Goal: Navigation & Orientation: Find specific page/section

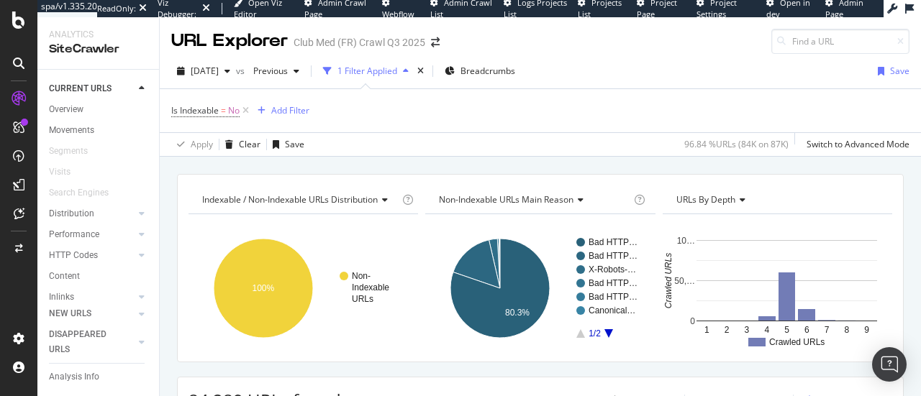
click at [20, 71] on div at bounding box center [18, 63] width 23 height 23
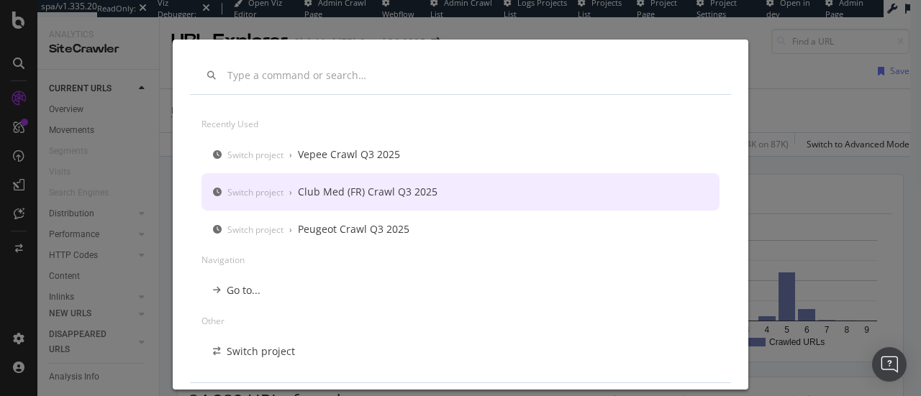
click at [292, 192] on div "Switch project › Club Med (FR) Crawl Q3 2025" at bounding box center [332, 192] width 210 height 14
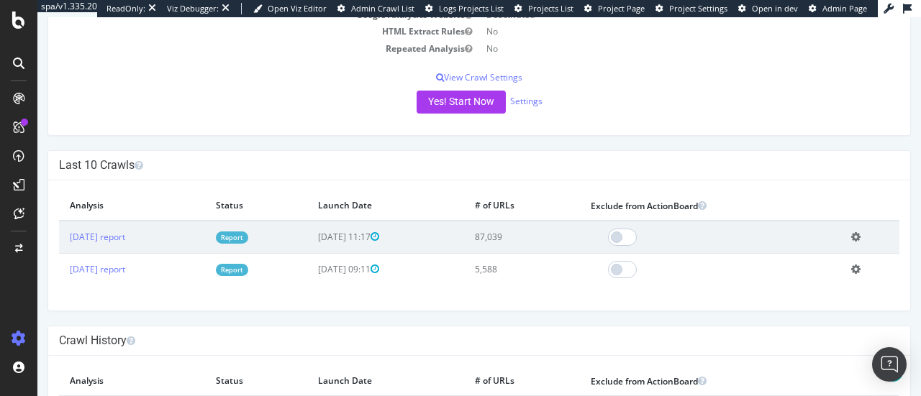
scroll to position [242, 0]
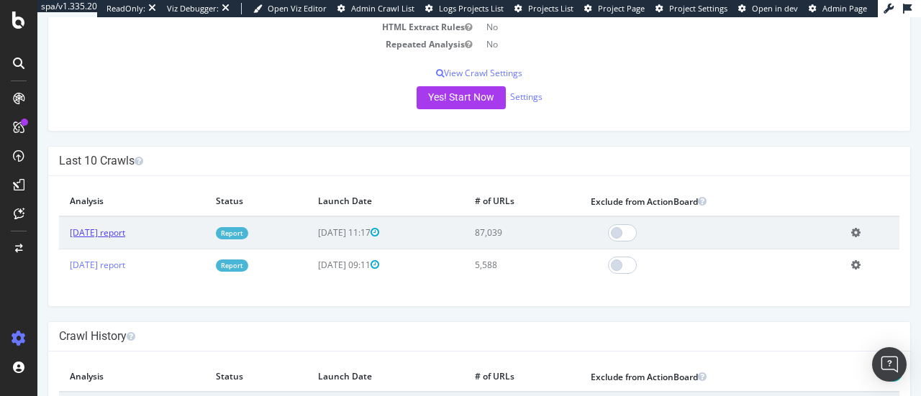
click at [125, 227] on link "2025 Aug. 12th report" at bounding box center [97, 233] width 55 height 12
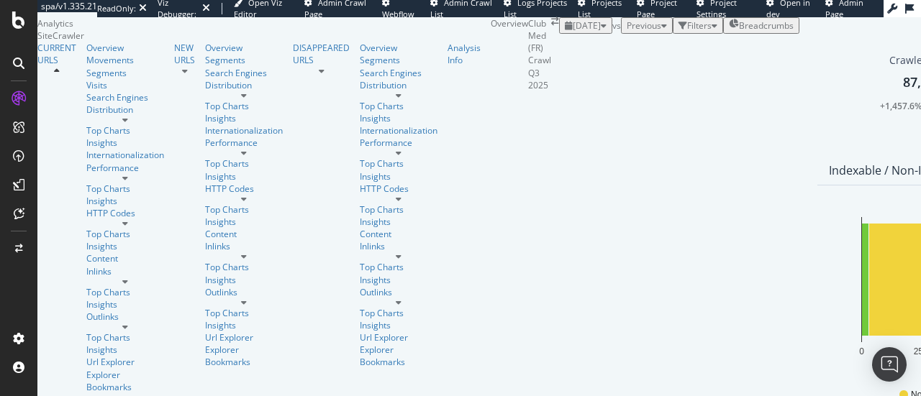
scroll to position [453, 0]
